Goal: Find specific page/section

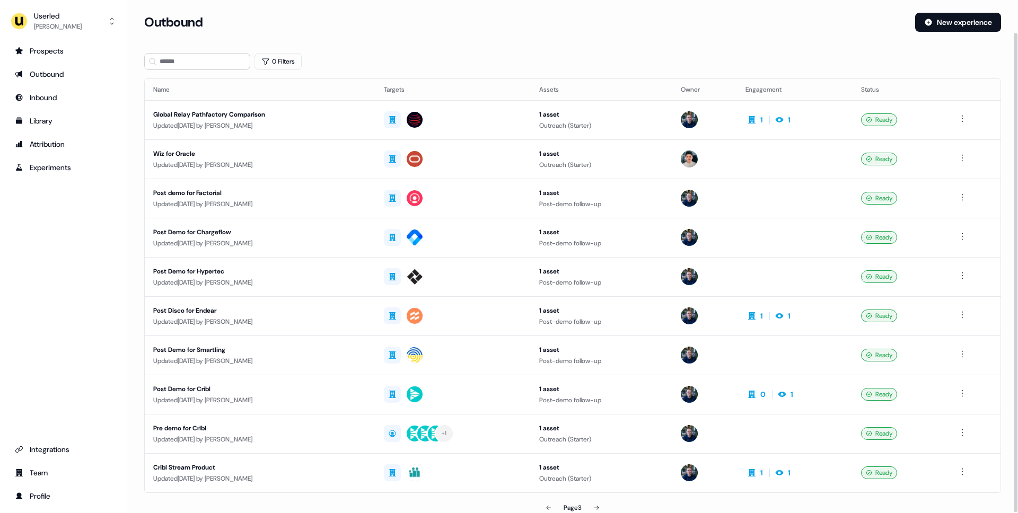
scroll to position [34, 0]
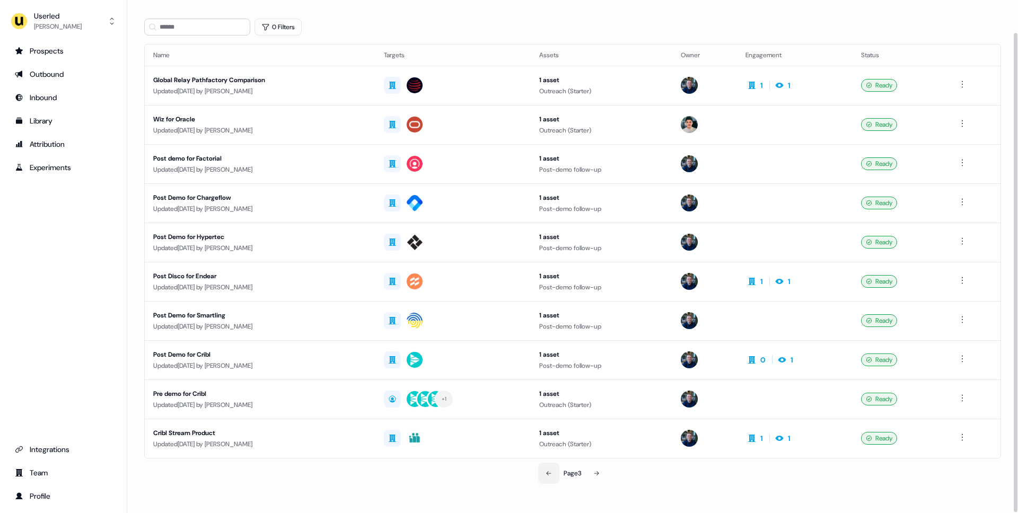
click at [554, 474] on button at bounding box center [548, 473] width 21 height 21
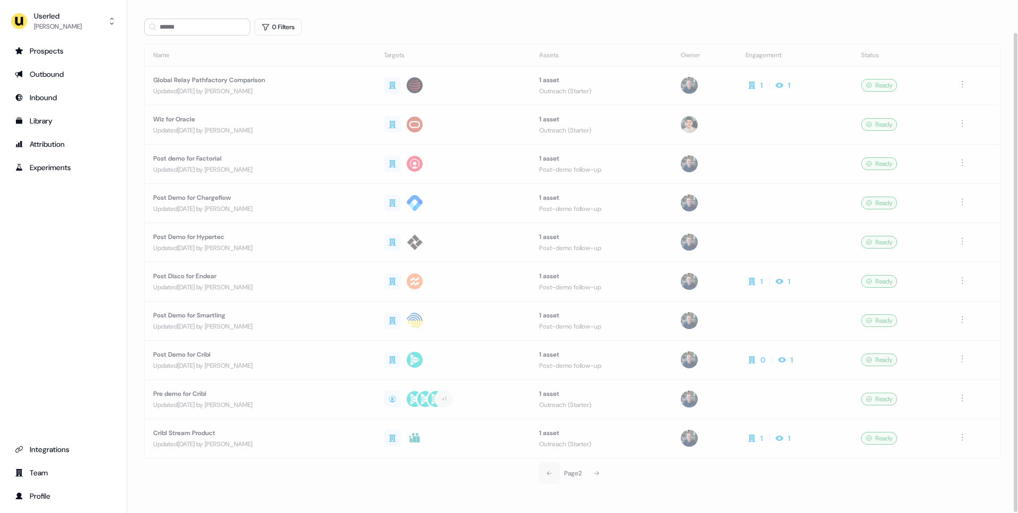
click at [554, 474] on section "Loading... Outbound New experience 0 Filters Name Targets Assets Owner Engageme…" at bounding box center [572, 245] width 891 height 535
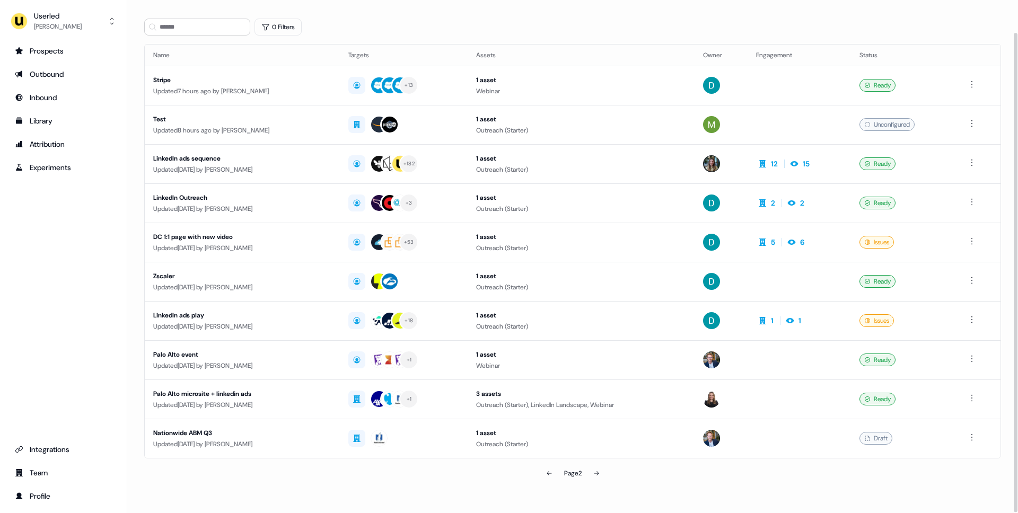
click at [500, 480] on div "Page 2" at bounding box center [573, 473] width 280 height 21
click at [549, 475] on icon at bounding box center [549, 473] width 6 height 6
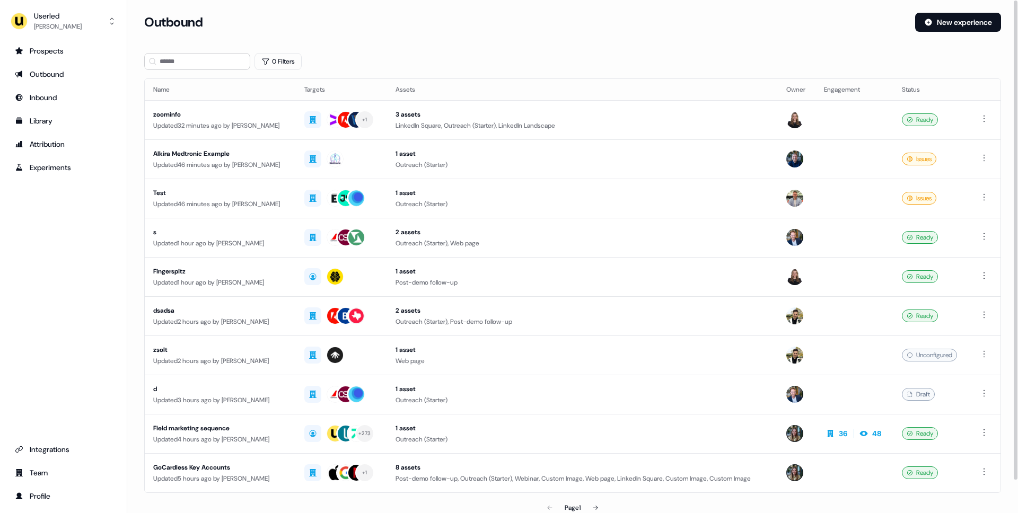
click at [463, 63] on div "0 Filters" at bounding box center [572, 61] width 857 height 17
click at [628, 119] on div "3 assets" at bounding box center [582, 114] width 374 height 11
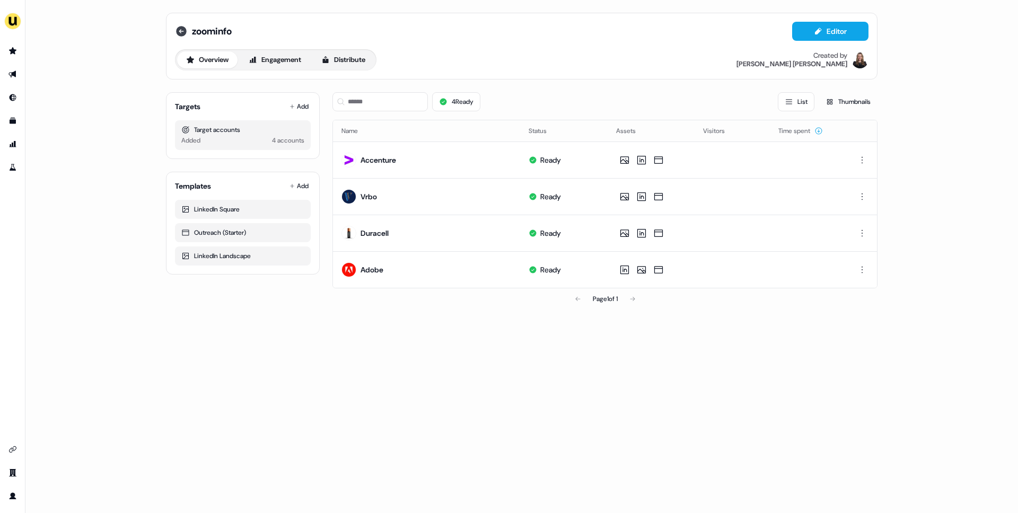
click at [180, 32] on icon at bounding box center [181, 31] width 13 height 13
